Goal: Task Accomplishment & Management: Manage account settings

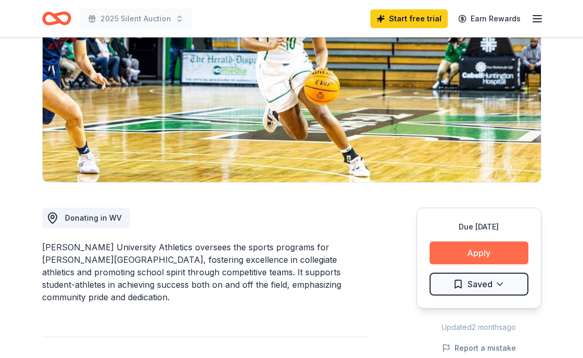
scroll to position [139, 0]
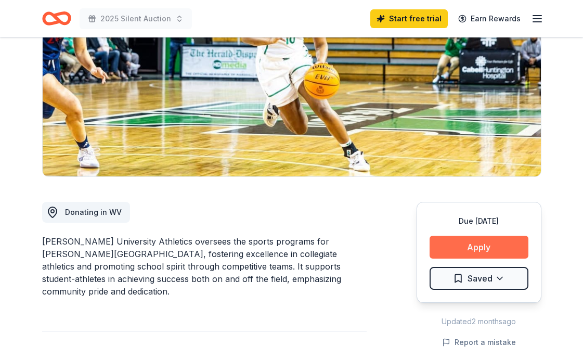
click at [476, 247] on button "Apply" at bounding box center [479, 247] width 99 height 23
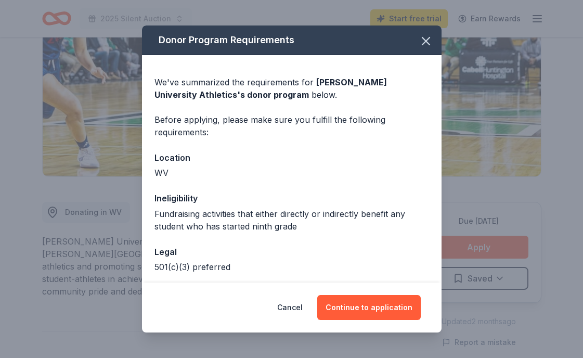
scroll to position [46, 0]
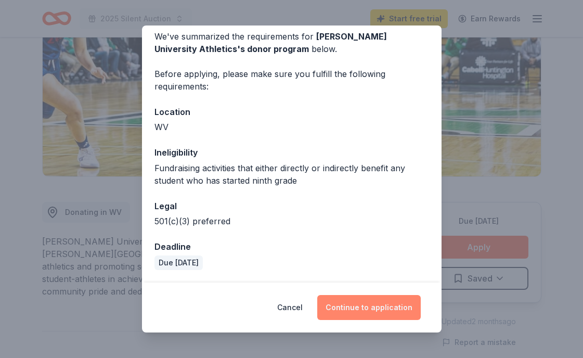
click at [366, 306] on button "Continue to application" at bounding box center [369, 307] width 104 height 25
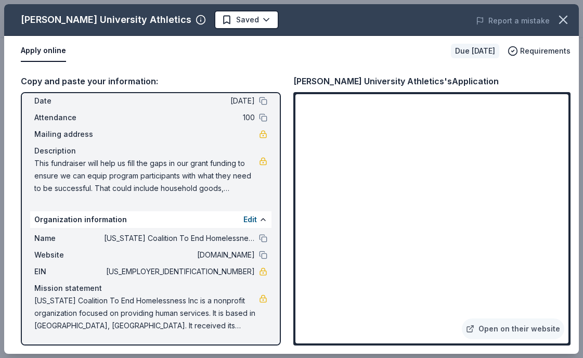
scroll to position [0, 0]
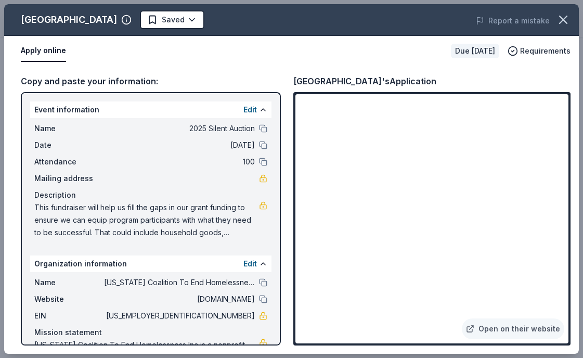
scroll to position [44, 0]
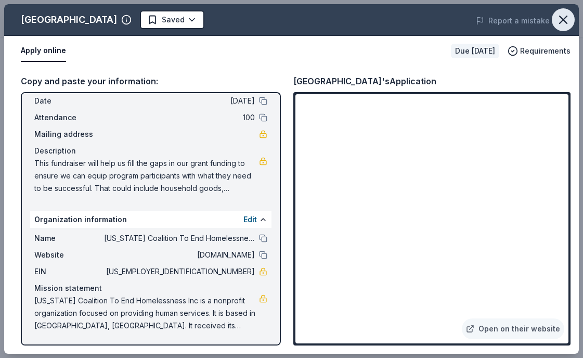
click at [563, 15] on icon "button" at bounding box center [563, 19] width 15 height 15
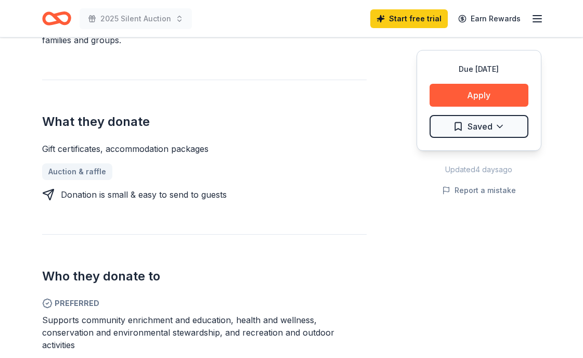
scroll to position [366, 0]
click at [143, 142] on div "Gift certificates, accommodation packages" at bounding box center [204, 148] width 325 height 12
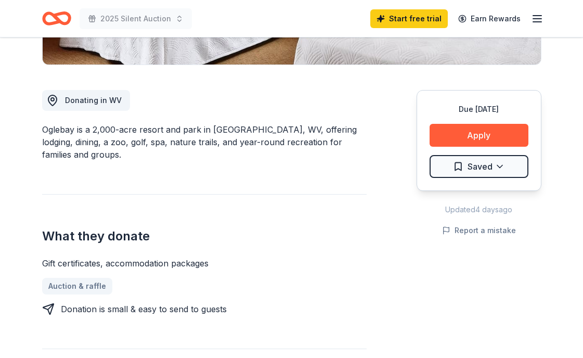
scroll to position [0, 0]
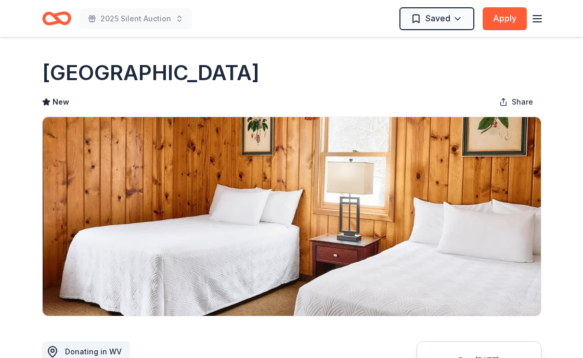
click at [539, 19] on line "button" at bounding box center [537, 19] width 8 height 0
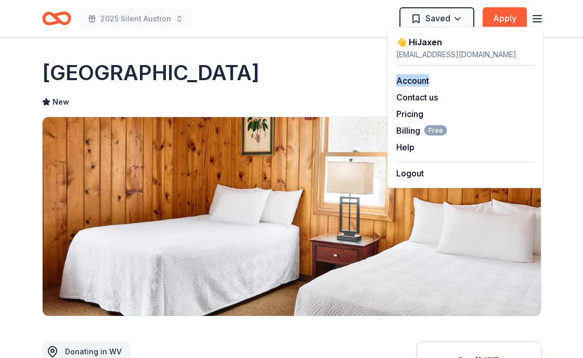
click at [344, 92] on div "New Share" at bounding box center [292, 102] width 500 height 21
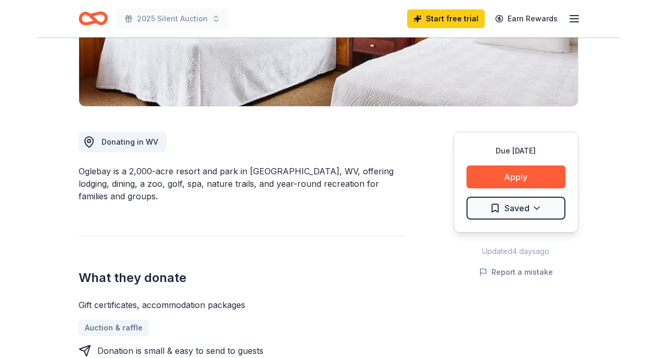
scroll to position [252, 0]
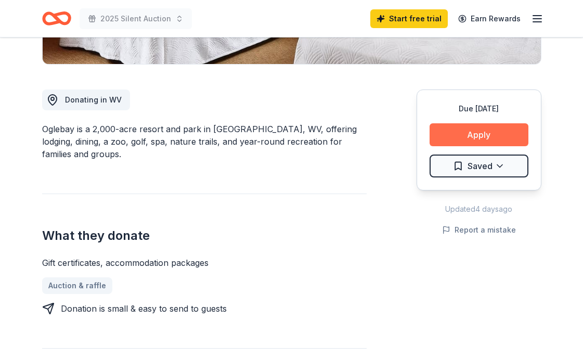
click at [478, 131] on button "Apply" at bounding box center [479, 134] width 99 height 23
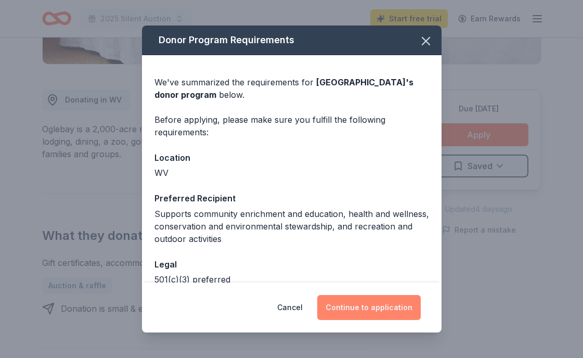
click at [372, 309] on button "Continue to application" at bounding box center [369, 307] width 104 height 25
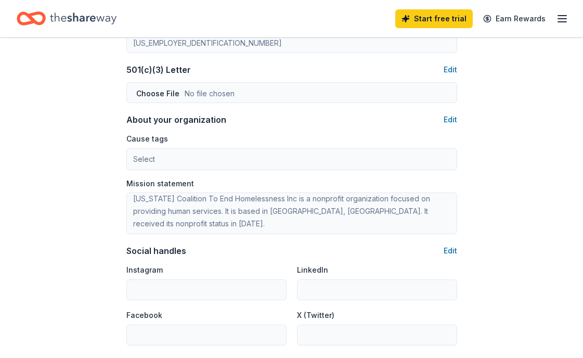
scroll to position [5, 0]
click at [450, 118] on button "Edit" at bounding box center [451, 119] width 14 height 12
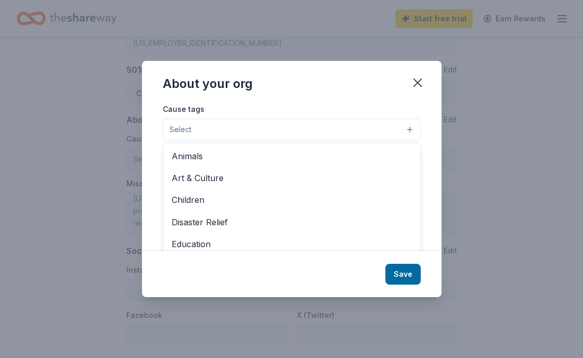
click at [339, 131] on button "Select" at bounding box center [292, 130] width 258 height 22
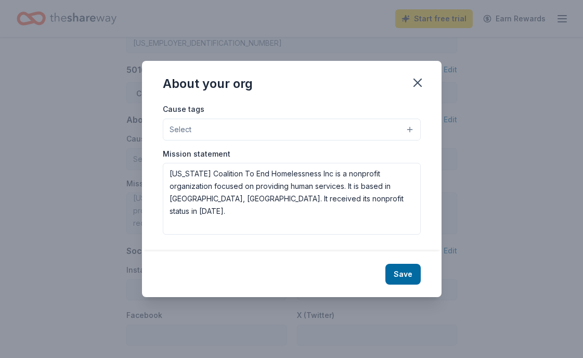
scroll to position [0, 0]
click at [410, 112] on div "Cause tags Select" at bounding box center [292, 122] width 258 height 38
click at [407, 129] on button "Select" at bounding box center [292, 130] width 258 height 22
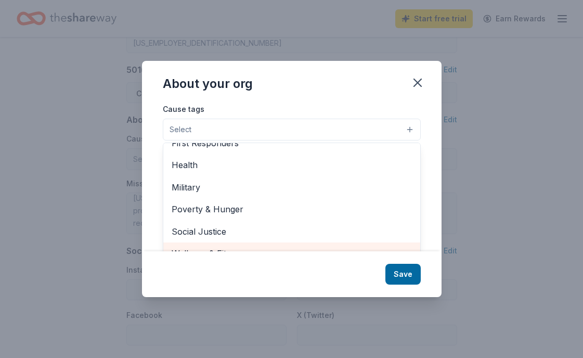
scroll to position [16, 0]
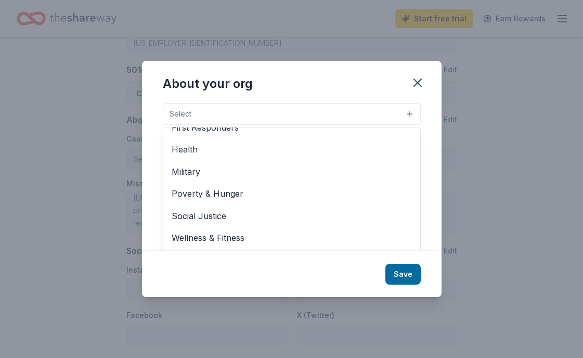
click at [416, 84] on div "About your org Cause tags Select Animals Art & Culture Children Disaster Relief…" at bounding box center [292, 179] width 300 height 236
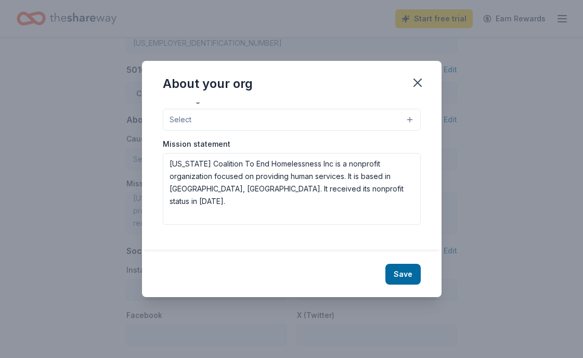
scroll to position [0, 0]
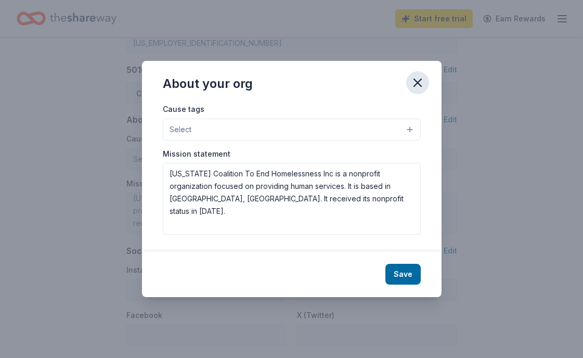
click at [417, 84] on icon "button" at bounding box center [418, 82] width 15 height 15
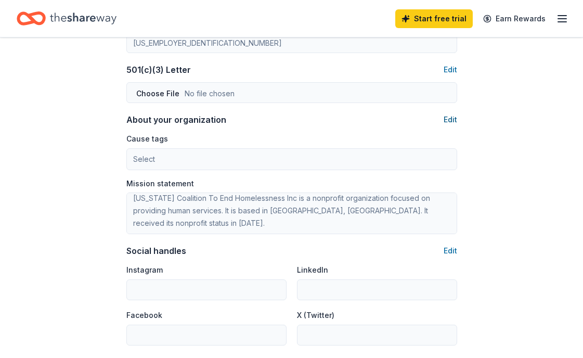
click at [453, 121] on button "Edit" at bounding box center [451, 119] width 14 height 12
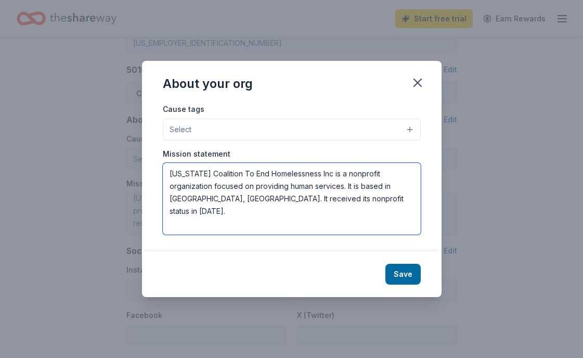
click at [401, 195] on textarea "[US_STATE] Coalition To End Homelessness Inc is a nonprofit organization focuse…" at bounding box center [292, 199] width 258 height 72
paste textarea "The goal of the West Virginia Coalition to End Homelessness is to end homelessn…"
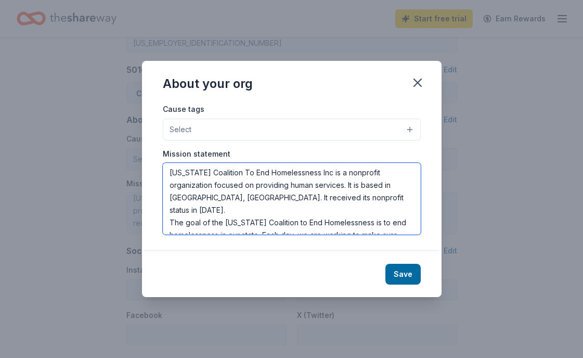
click at [376, 194] on textarea "West Virginia Coalition To End Homelessness Inc is a nonprofit organization foc…" at bounding box center [292, 199] width 258 height 72
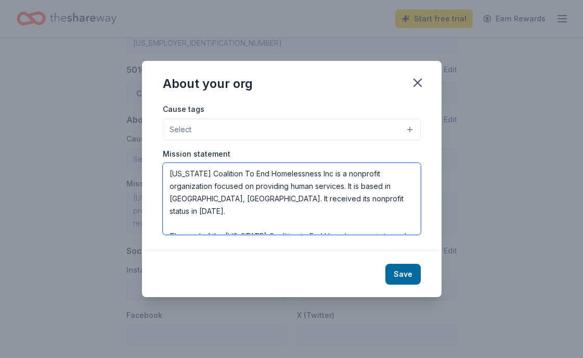
drag, startPoint x: 347, startPoint y: 172, endPoint x: 351, endPoint y: 186, distance: 14.2
click at [351, 186] on textarea "West Virginia Coalition To End Homelessness Inc is a nonprofit organization foc…" at bounding box center [292, 199] width 258 height 72
click at [339, 185] on textarea "West Virginia Coalition To End Homelessness Inc is a nonprofit organization foc…" at bounding box center [292, 199] width 258 height 72
drag, startPoint x: 289, startPoint y: 186, endPoint x: 342, endPoint y: 185, distance: 53.1
click at [342, 185] on textarea "West Virginia Coalition To End Homelessness Inc is a nonprofit organization foc…" at bounding box center [292, 199] width 258 height 72
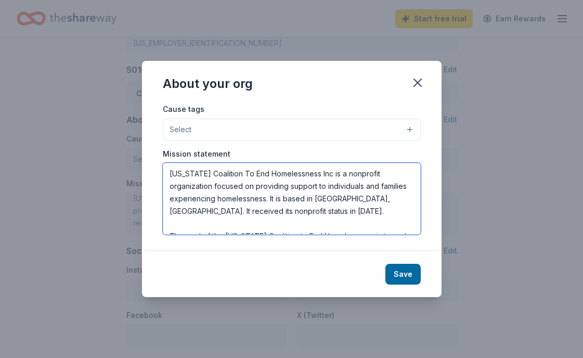
drag, startPoint x: 367, startPoint y: 200, endPoint x: 377, endPoint y: 200, distance: 9.9
click at [377, 200] on textarea "West Virginia Coalition To End Homelessness Inc is a nonprofit organization foc…" at bounding box center [292, 199] width 258 height 72
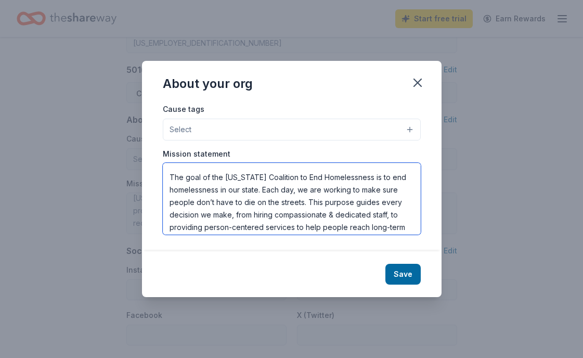
scroll to position [66, 0]
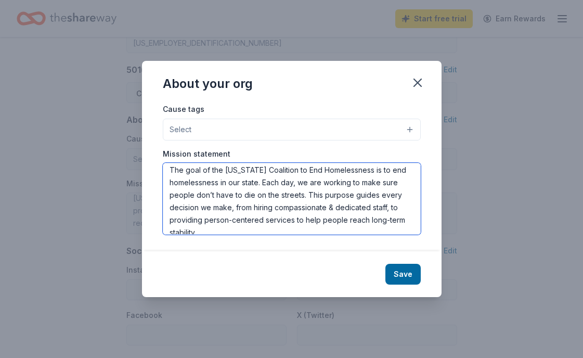
drag, startPoint x: 263, startPoint y: 183, endPoint x: 281, endPoint y: 227, distance: 47.8
click at [281, 227] on textarea "West Virginia Coalition To End Homelessness Inc is a nonprofit organization foc…" at bounding box center [292, 199] width 258 height 72
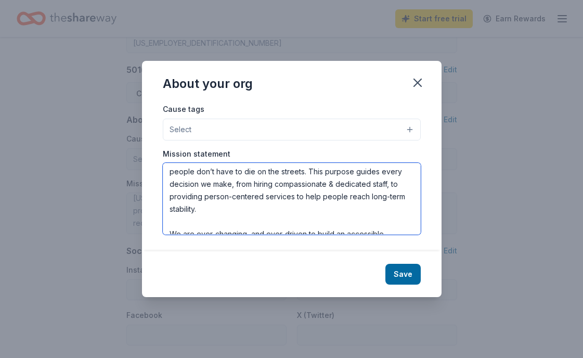
scroll to position [91, 0]
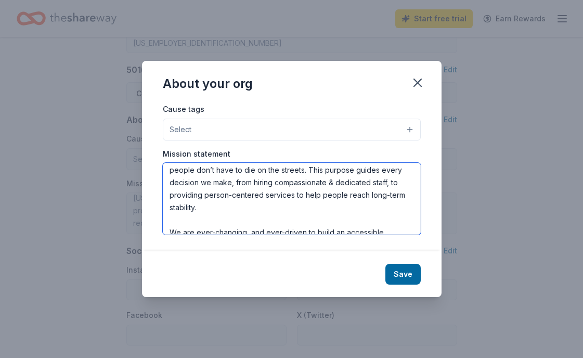
click at [277, 207] on textarea "West Virginia Coalition To End Homelessness Inc is a nonprofit organization foc…" at bounding box center [292, 199] width 258 height 72
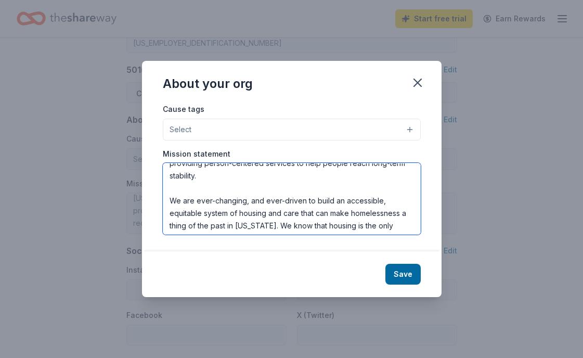
scroll to position [123, 0]
click at [187, 193] on textarea "West Virginia Coalition To End Homelessness Inc is a nonprofit organization foc…" at bounding box center [292, 199] width 258 height 72
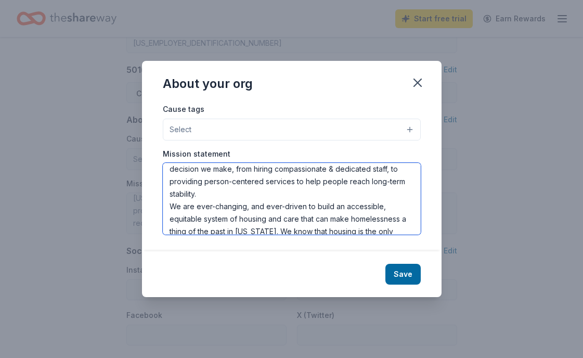
scroll to position [162, 0]
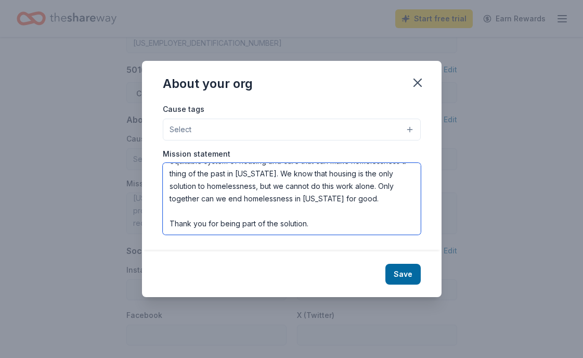
click at [279, 210] on textarea "West Virginia Coalition To End Homelessness Inc is a nonprofit organization foc…" at bounding box center [292, 199] width 258 height 72
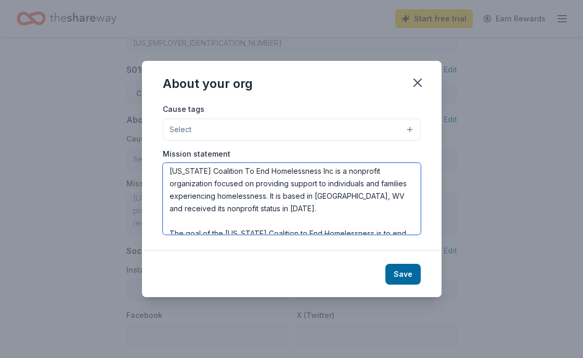
scroll to position [0, 0]
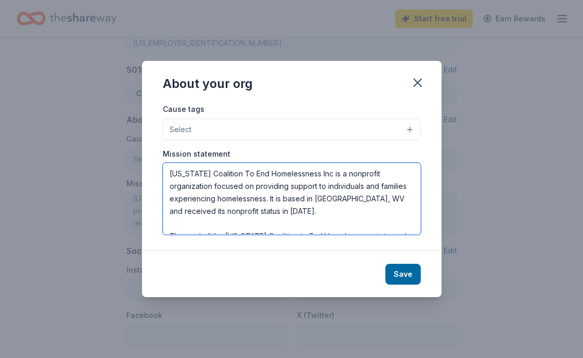
click at [283, 199] on textarea "West Virginia Coalition To End Homelessness Inc is a nonprofit organization foc…" at bounding box center [292, 199] width 258 height 72
drag, startPoint x: 298, startPoint y: 211, endPoint x: 270, endPoint y: 200, distance: 30.6
click at [270, 200] on textarea "West Virginia Coalition To End Homelessness Inc is a nonprofit organization foc…" at bounding box center [292, 199] width 258 height 72
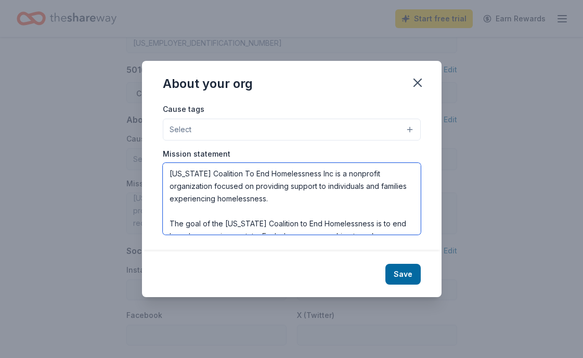
click at [266, 200] on textarea "West Virginia Coalition To End Homelessness Inc is a nonprofit organization foc…" at bounding box center [292, 199] width 258 height 72
drag, startPoint x: 321, startPoint y: 198, endPoint x: 286, endPoint y: 199, distance: 34.9
click at [286, 199] on textarea "West Virginia Coalition To End Homelessness Inc is a nonprofit organization foc…" at bounding box center [292, 199] width 258 height 72
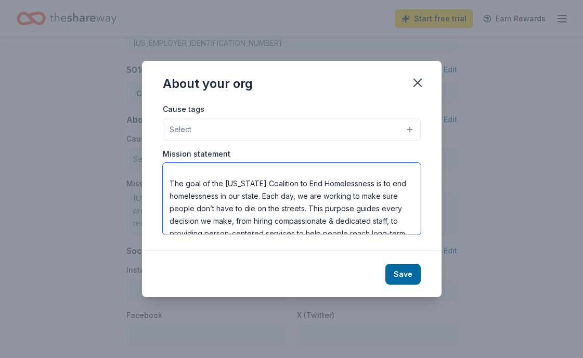
scroll to position [18, 0]
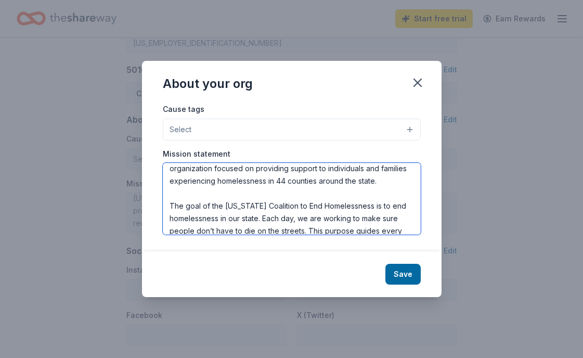
click at [319, 194] on textarea "West Virginia Coalition To End Homelessness Inc is a nonprofit organization foc…" at bounding box center [292, 199] width 258 height 72
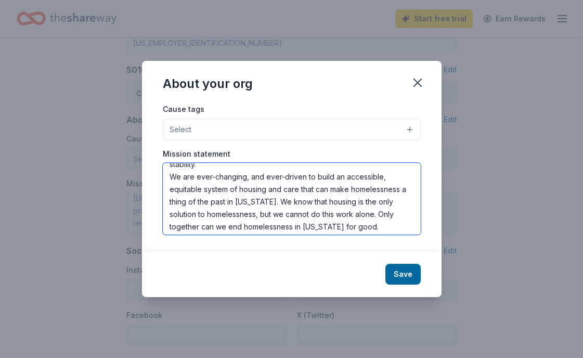
scroll to position [125, 0]
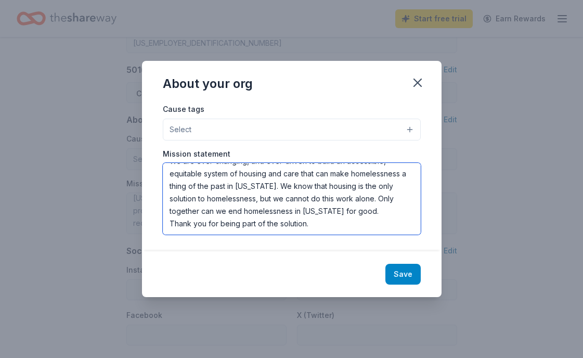
type textarea "West Virginia Coalition To End Homelessness Inc is a nonprofit organization foc…"
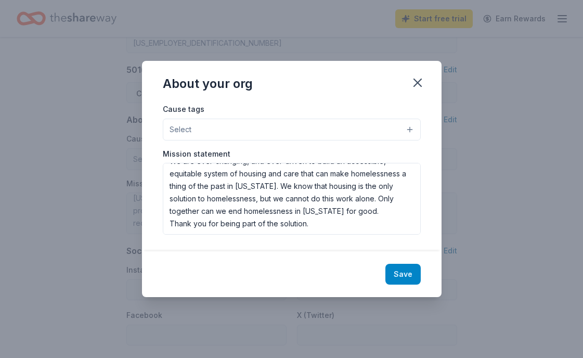
click at [403, 277] on button "Save" at bounding box center [403, 274] width 35 height 21
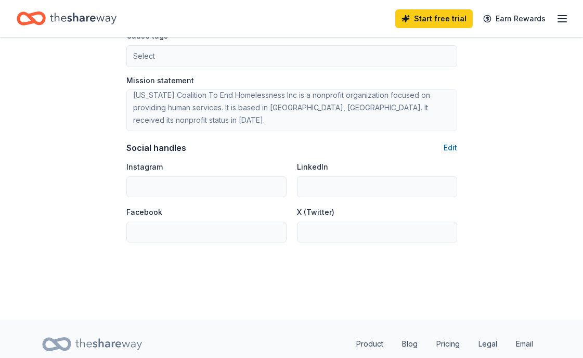
scroll to position [628, 0]
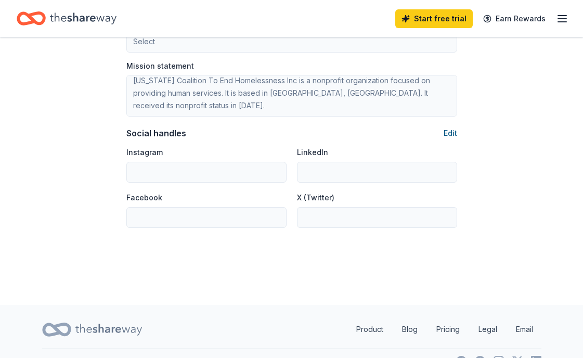
click at [453, 138] on button "Edit" at bounding box center [451, 133] width 14 height 12
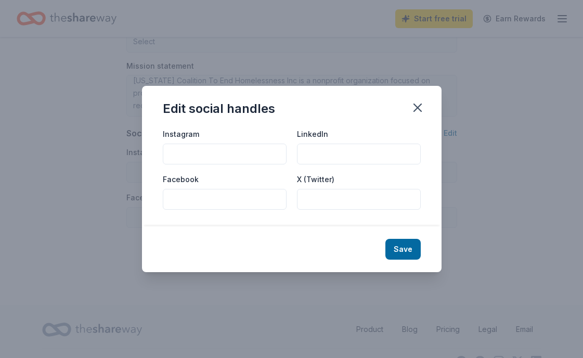
click at [248, 202] on input "Facebook" at bounding box center [225, 199] width 124 height 21
type input "Facebook.com/WVCEH"
click at [407, 251] on button "Save" at bounding box center [403, 249] width 35 height 21
type input "Facebook.com/WVCEH"
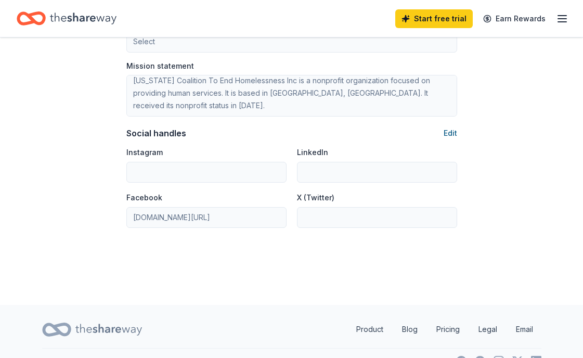
click at [445, 130] on button "Edit" at bounding box center [451, 133] width 14 height 12
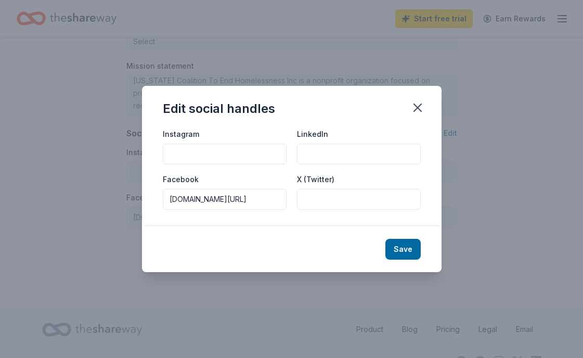
click at [224, 155] on input "Instagram" at bounding box center [225, 154] width 124 height 21
type input "Instagram.com/WVCEH"
click at [408, 250] on button "Save" at bounding box center [403, 249] width 35 height 21
type input "Instagram.com/WVCEH"
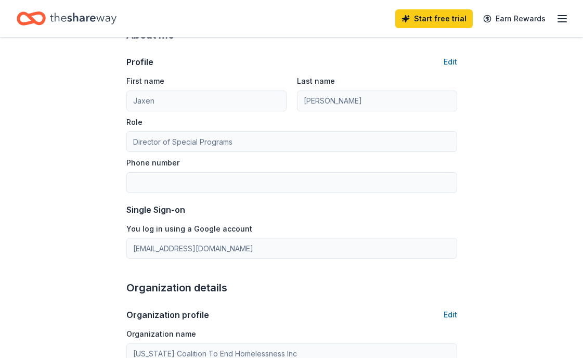
scroll to position [23, 0]
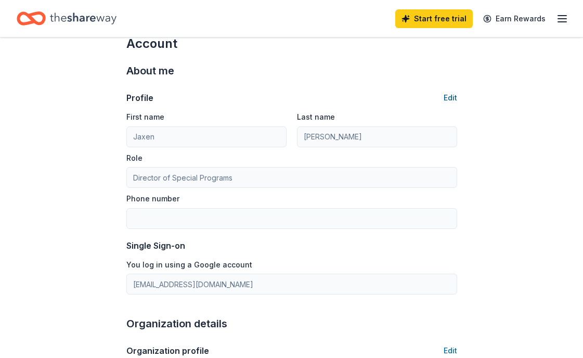
click at [445, 96] on button "Edit" at bounding box center [451, 98] width 14 height 12
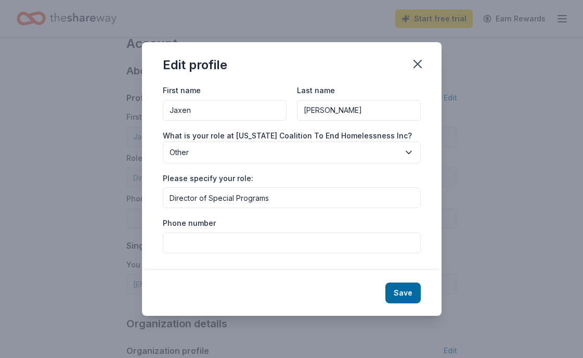
click at [247, 253] on input "Phone number" at bounding box center [292, 243] width 258 height 21
type input "304-844-8810"
click at [389, 151] on span "Other" at bounding box center [285, 152] width 230 height 12
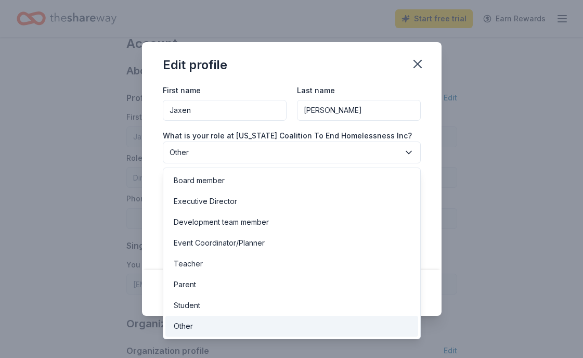
click at [424, 123] on div "First name Jaxen Last name Strunk What is your role at West Virginia Coalition …" at bounding box center [292, 177] width 300 height 186
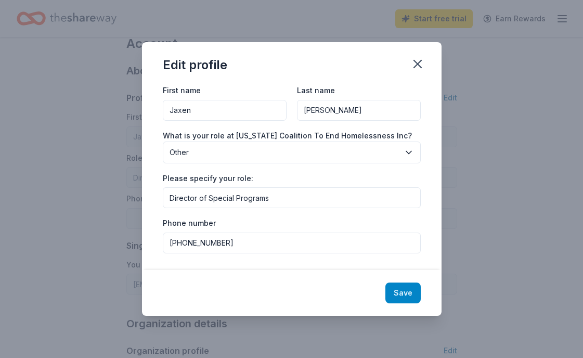
click at [404, 294] on button "Save" at bounding box center [403, 293] width 35 height 21
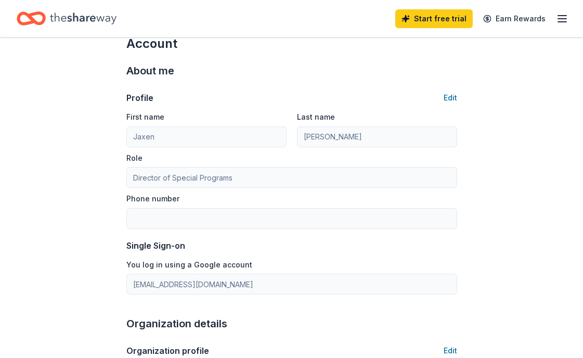
scroll to position [13, 0]
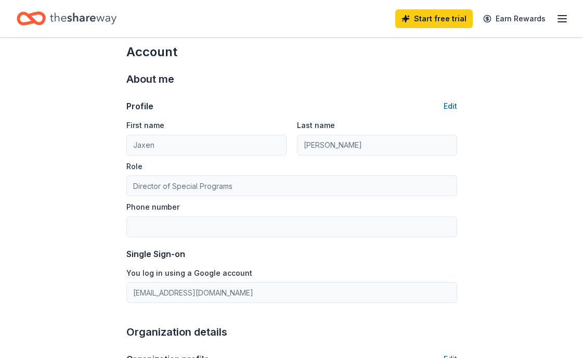
type input "304-844-8810"
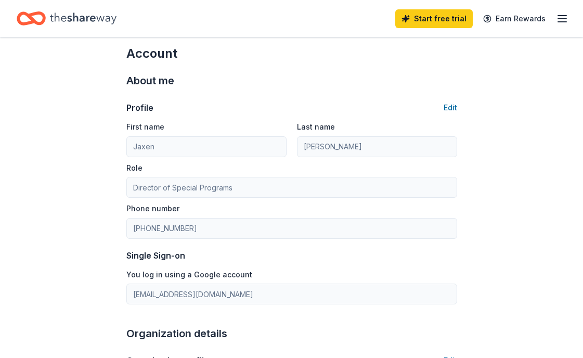
scroll to position [0, 0]
